Goal: Information Seeking & Learning: Learn about a topic

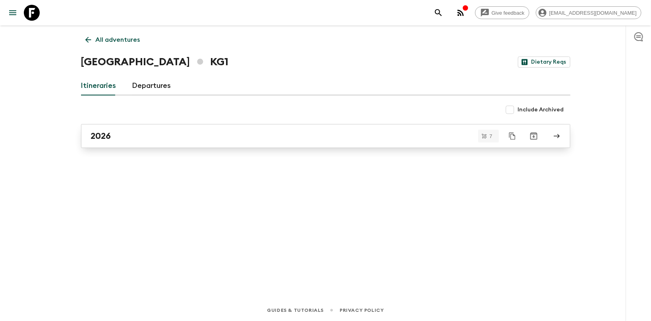
click at [103, 143] on link "2026" at bounding box center [326, 136] width 490 height 24
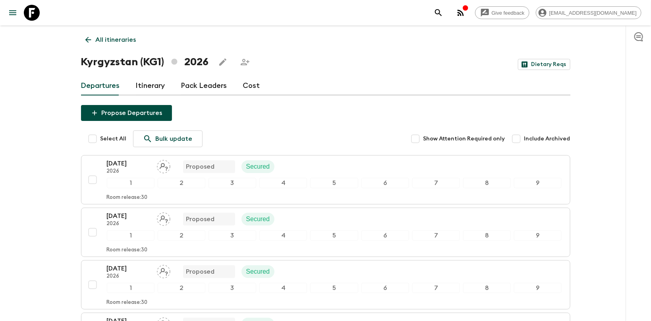
click at [95, 141] on input "Select All" at bounding box center [93, 139] width 16 height 16
checkbox input "true"
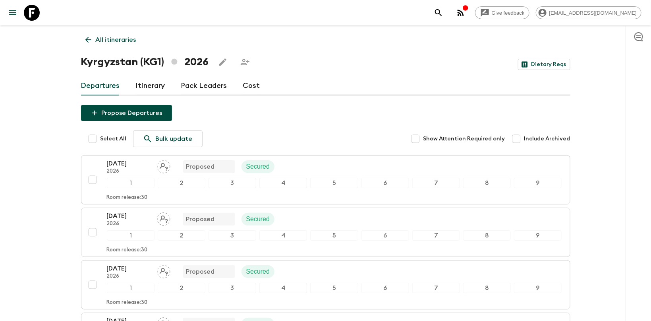
checkbox input "true"
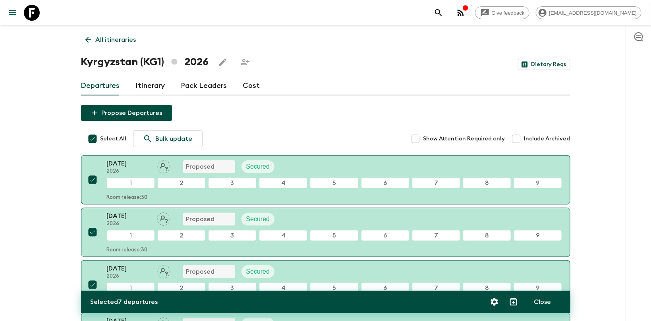
click at [95, 141] on input "Select All" at bounding box center [93, 139] width 16 height 16
checkbox input "false"
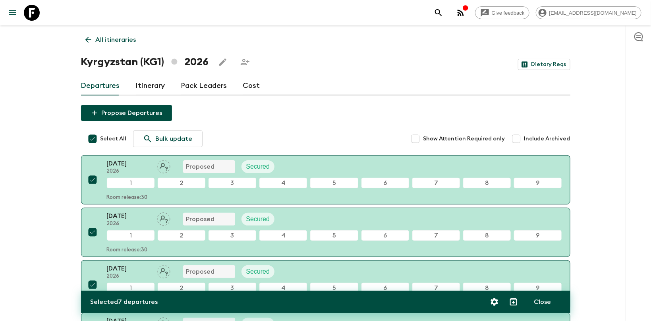
checkbox input "false"
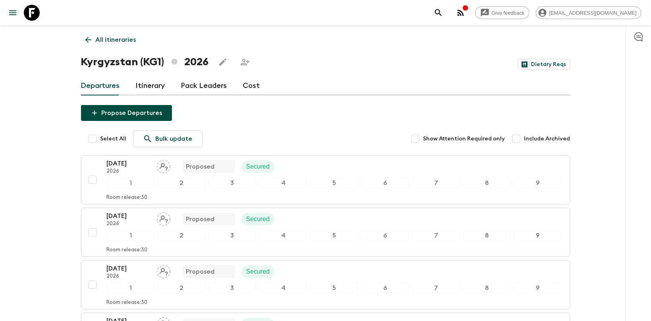
click at [99, 80] on link "Departures" at bounding box center [100, 85] width 39 height 19
click at [139, 83] on link "Itinerary" at bounding box center [150, 85] width 29 height 19
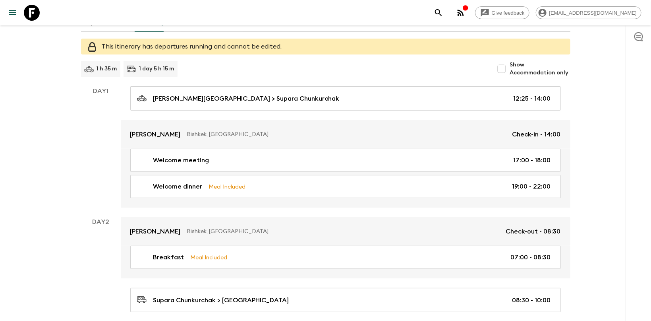
scroll to position [84, 0]
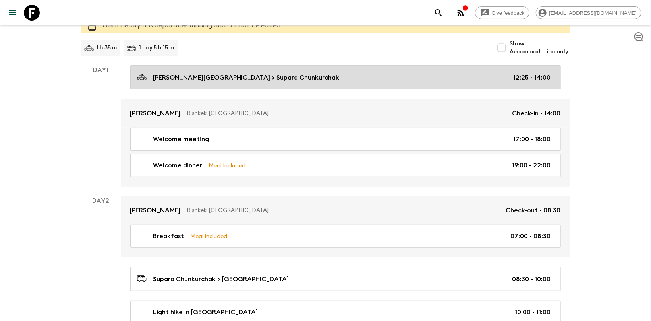
click at [258, 71] on link "[PERSON_NAME][GEOGRAPHIC_DATA] > [PERSON_NAME] 12:25 - 14:00" at bounding box center [345, 77] width 431 height 24
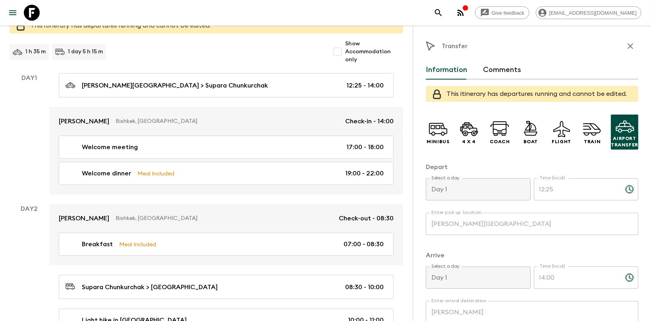
click at [633, 43] on icon "button" at bounding box center [631, 46] width 10 height 10
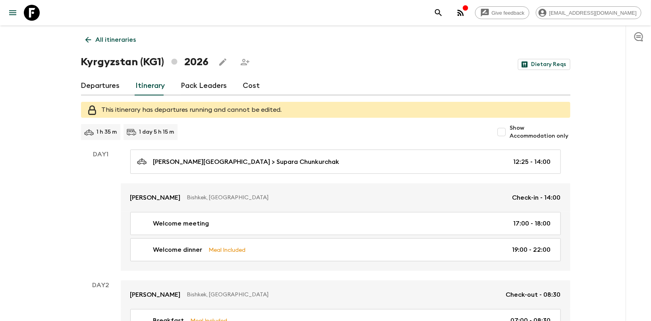
click at [258, 85] on div "Departures Itinerary Pack Leaders Cost" at bounding box center [326, 85] width 490 height 19
click at [251, 83] on link "Cost" at bounding box center [251, 85] width 17 height 19
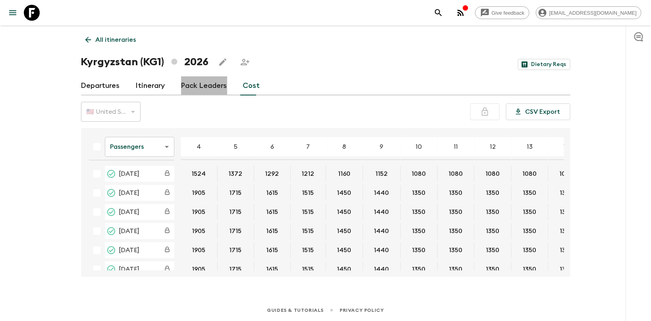
click at [218, 84] on link "Pack Leaders" at bounding box center [204, 85] width 46 height 19
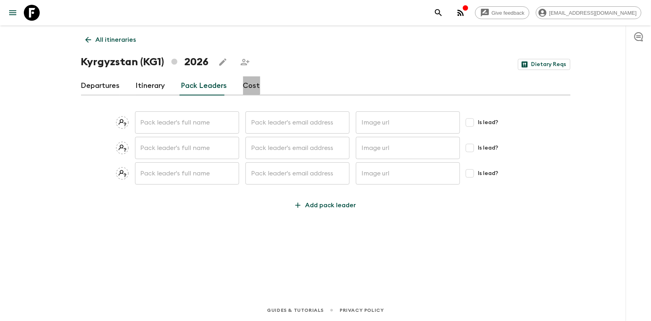
click at [247, 84] on link "Cost" at bounding box center [251, 85] width 17 height 19
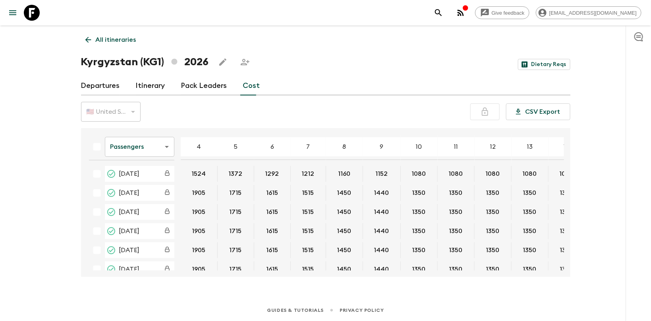
click at [100, 80] on link "Departures" at bounding box center [100, 85] width 39 height 19
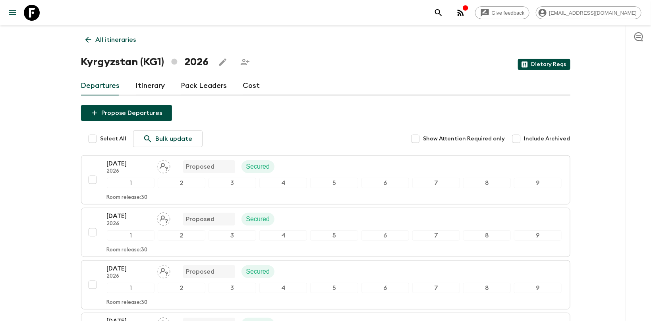
click at [545, 66] on link "Dietary Reqs" at bounding box center [544, 64] width 52 height 11
